Goal: Answer question/provide support

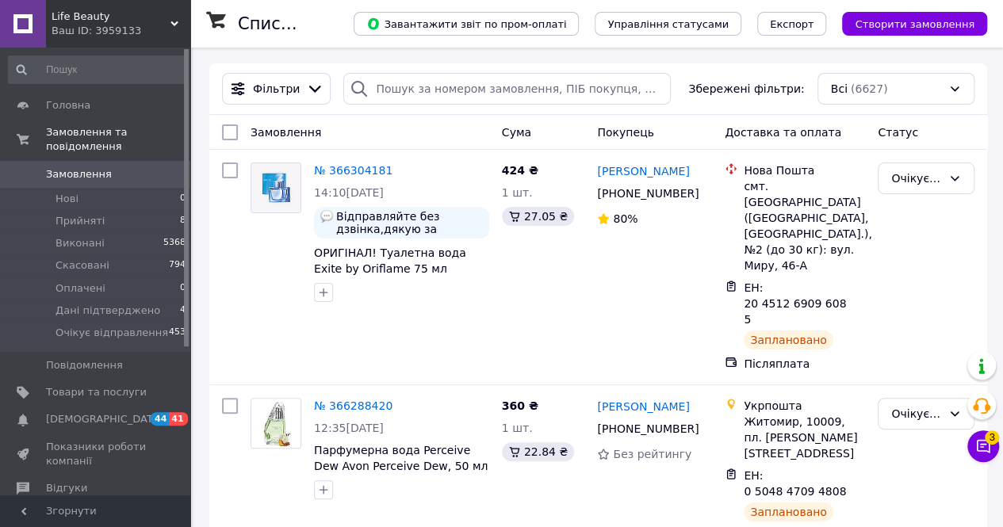
click at [970, 453] on button "Чат з покупцем 3" at bounding box center [983, 446] width 32 height 32
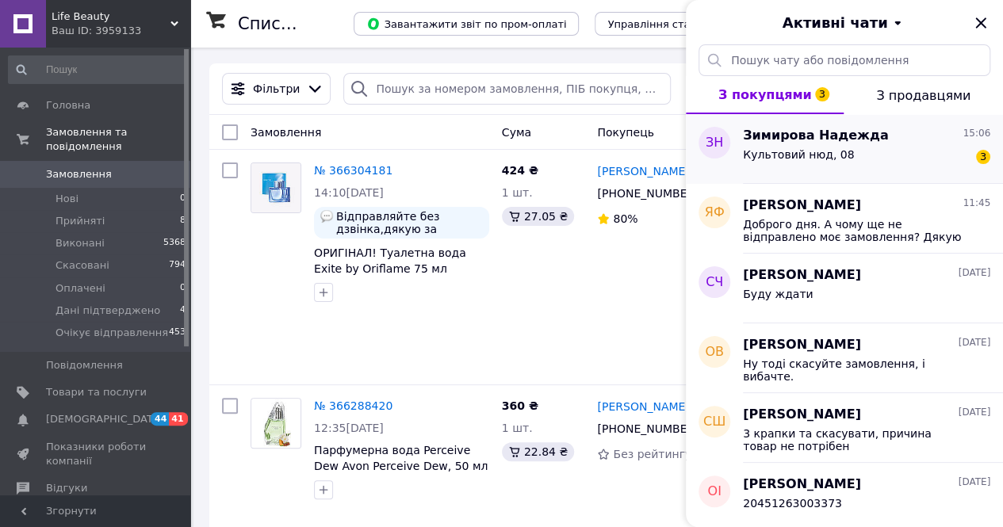
click at [823, 166] on div "Культовий нюд, 08" at bounding box center [798, 159] width 111 height 22
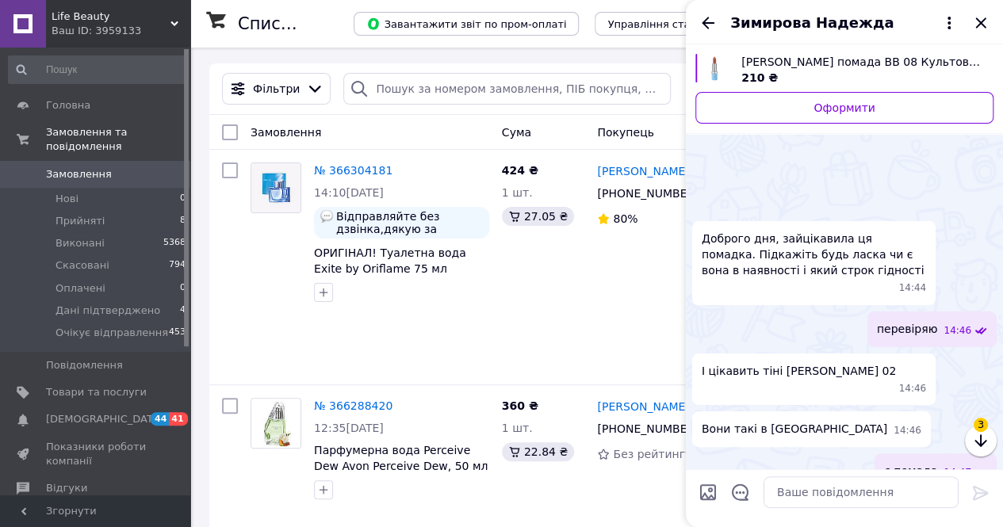
scroll to position [656, 0]
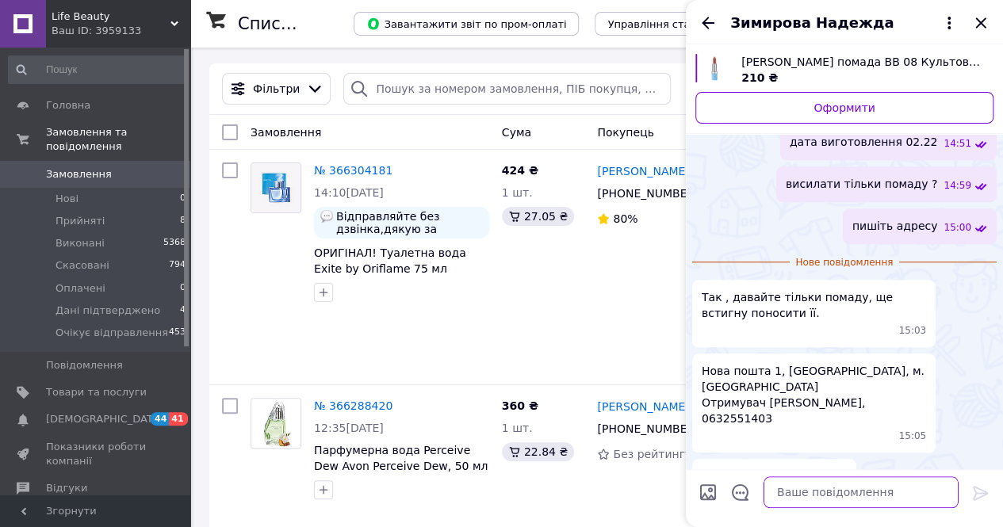
click at [785, 494] on textarea at bounding box center [860, 492] width 195 height 32
type textarea "добре"
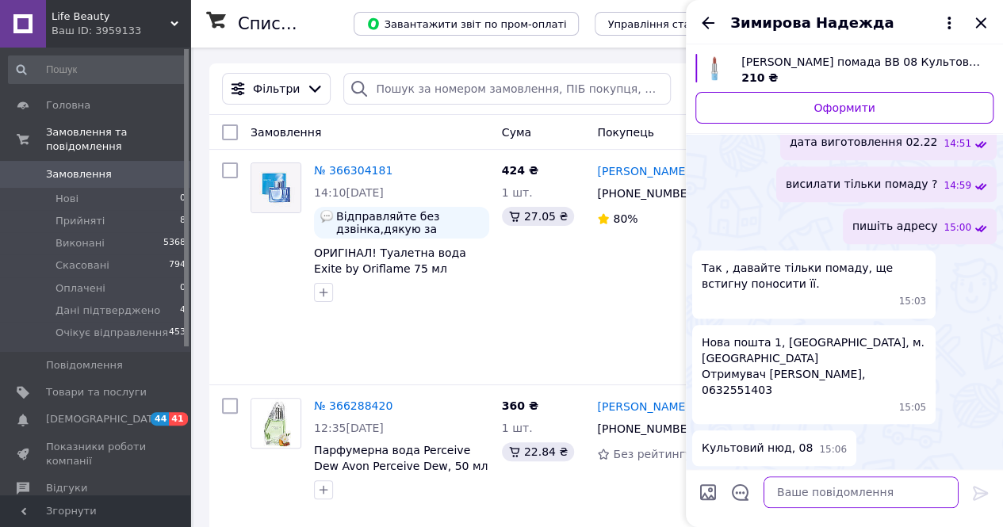
scroll to position [628, 0]
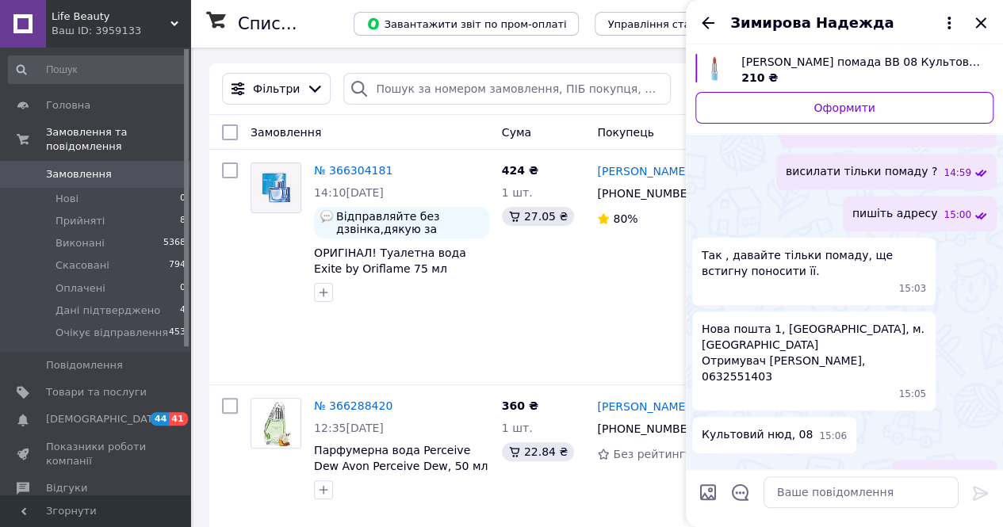
click at [851, 346] on span "Нова пошта 1, полтавська область, м. Гребінка Отримувач Надія Зімірова, 0632551…" at bounding box center [814, 352] width 224 height 63
click at [864, 343] on span "Нова пошта 1, полтавська область, м. Гребінка Отримувач Надія Зімірова, 0632551…" at bounding box center [814, 352] width 224 height 63
copy span "0632551403"
drag, startPoint x: 763, startPoint y: 346, endPoint x: 834, endPoint y: 348, distance: 70.6
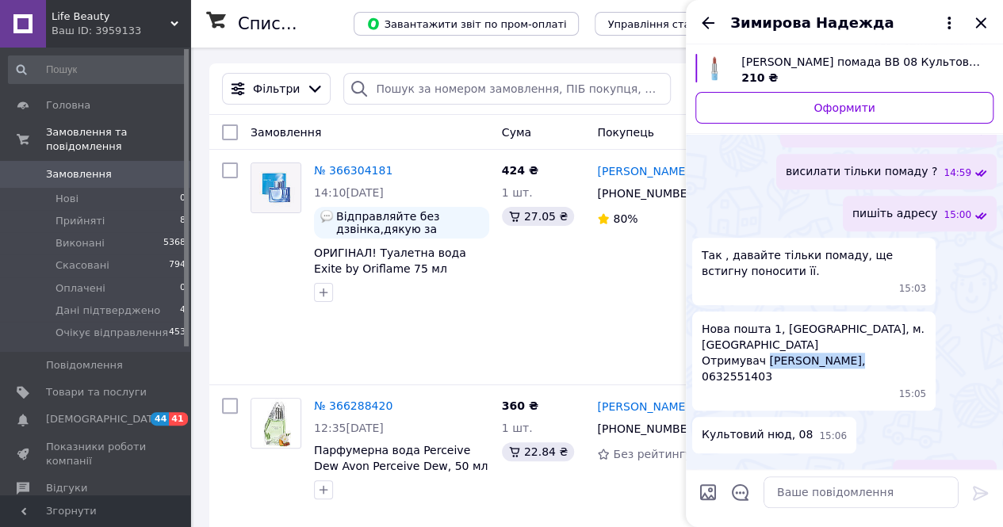
click at [834, 348] on span "Нова пошта 1, полтавська область, м. Гребінка Отримувач Надія Зімірова, 0632551…" at bounding box center [814, 352] width 224 height 63
copy span "Надія Зімірова"
click at [722, 329] on span "Нова пошта 1, полтавська область, м. Гребінка Отримувач Надія Зімірова, 0632551…" at bounding box center [814, 352] width 224 height 63
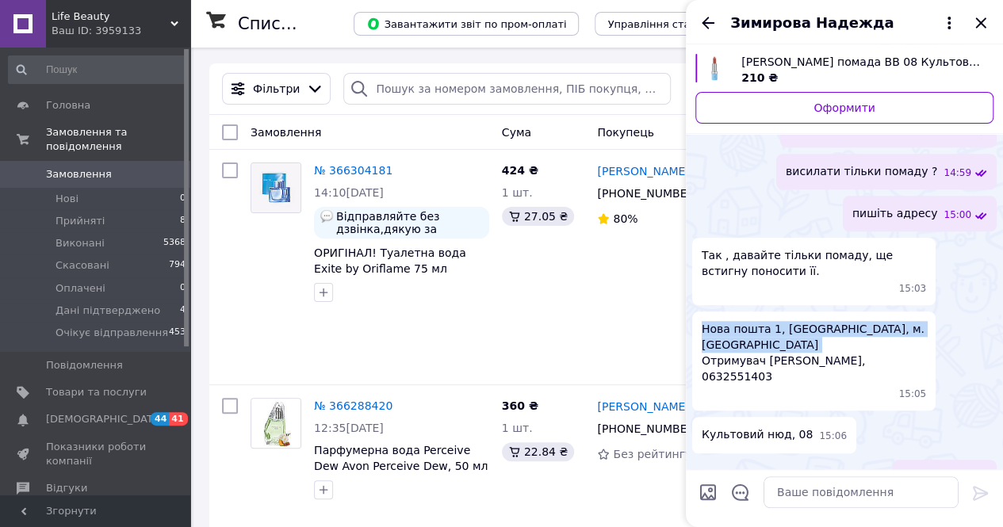
click at [722, 329] on span "Нова пошта 1, полтавська область, м. Гребінка Отримувач Надія Зімірова, 0632551…" at bounding box center [814, 352] width 224 height 63
click at [723, 332] on span "Нова пошта 1, полтавська область, м. Гребінка Отримувач Надія Зімірова, 0632551…" at bounding box center [814, 352] width 224 height 63
click at [724, 331] on span "Нова пошта 1, полтавська область, м. Гребінка Отримувач Надія Зімірова, 0632551…" at bounding box center [814, 352] width 224 height 63
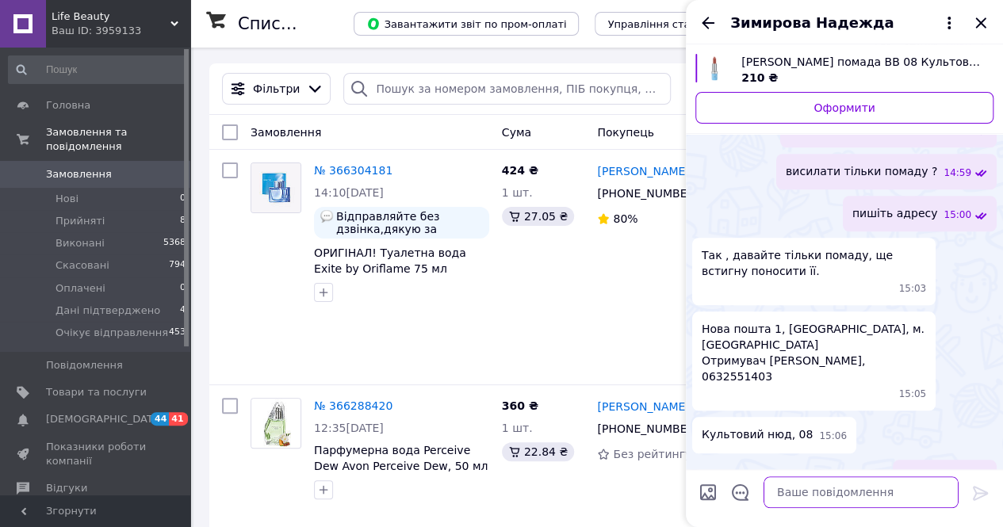
click at [796, 483] on textarea at bounding box center [860, 492] width 195 height 32
type textarea "а"
paste textarea "20451269143388"
type textarea "ваша ттн 20451269143388"
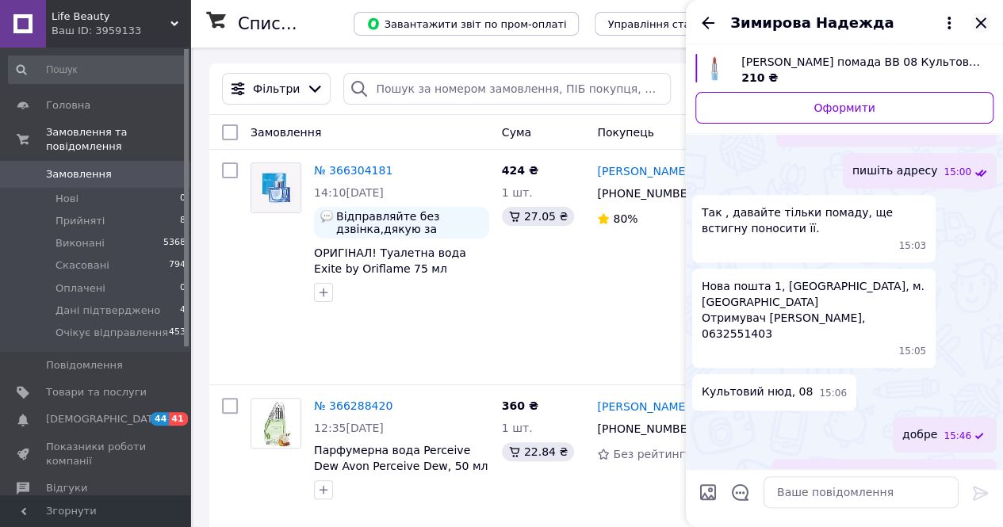
click at [985, 22] on icon "Закрити" at bounding box center [980, 22] width 19 height 19
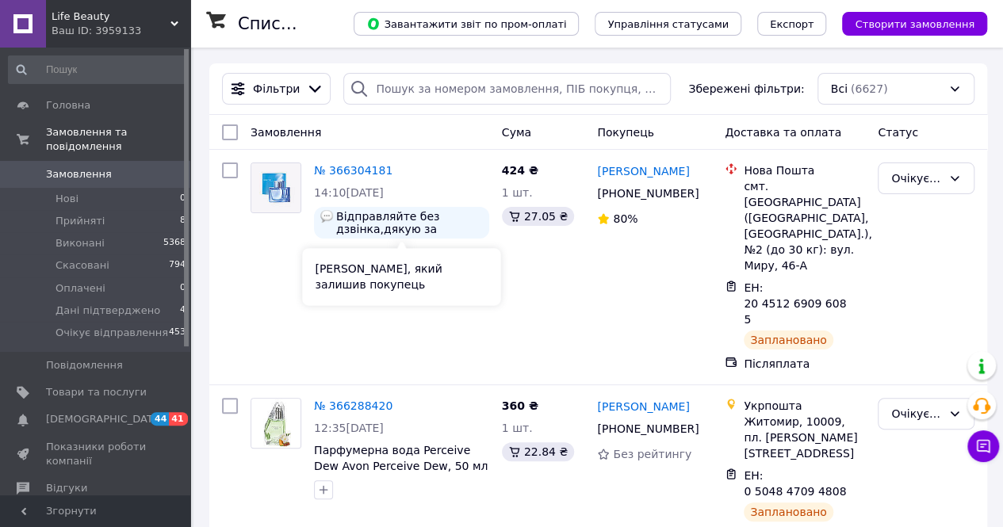
scroll to position [105, 0]
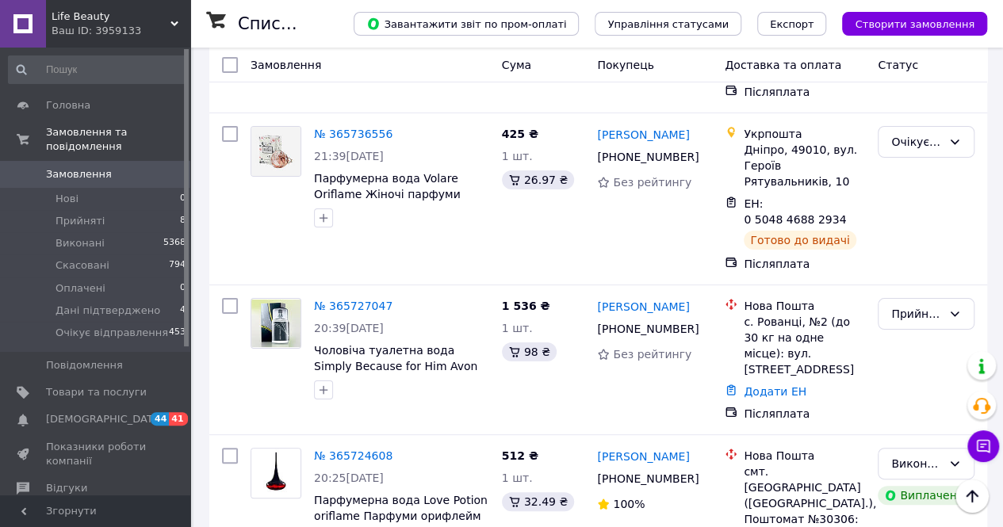
scroll to position [8976, 0]
